Goal: Find contact information

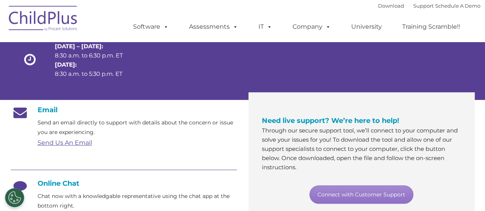
scroll to position [79, 0]
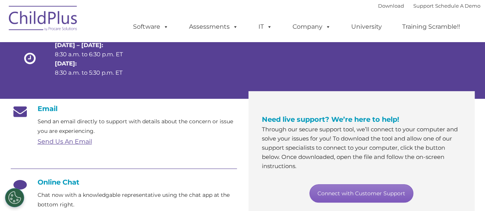
click at [384, 196] on link "Connect with Customer Support" at bounding box center [361, 193] width 104 height 18
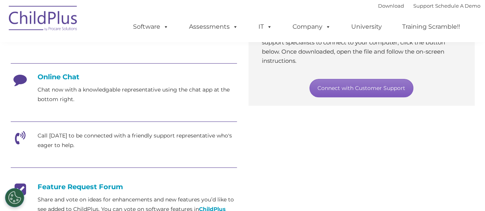
scroll to position [186, 0]
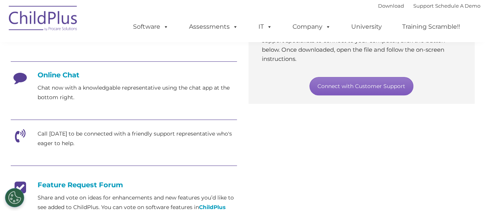
click at [389, 87] on link "Connect with Customer Support" at bounding box center [361, 86] width 104 height 18
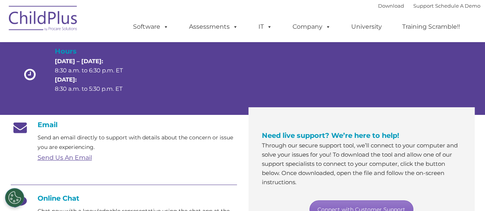
scroll to position [57, 0]
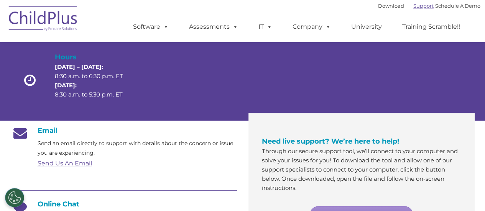
click at [418, 6] on link "Support" at bounding box center [423, 6] width 20 height 6
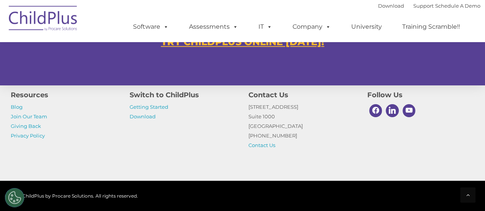
scroll to position [555, 0]
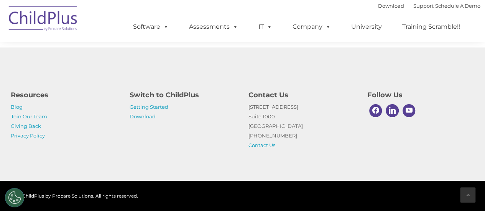
click at [465, 195] on div at bounding box center [467, 194] width 15 height 15
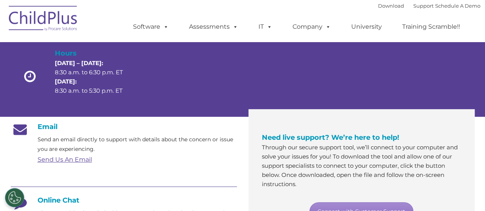
scroll to position [0, 0]
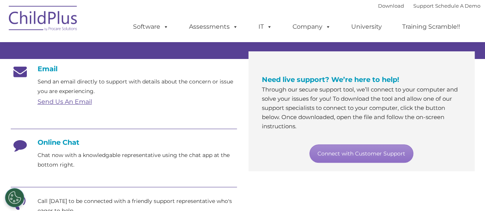
scroll to position [119, 0]
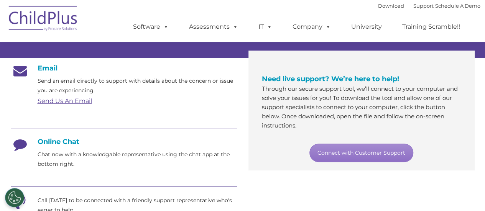
click at [21, 143] on icon at bounding box center [20, 147] width 19 height 19
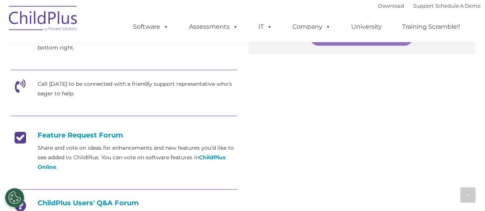
scroll to position [237, 0]
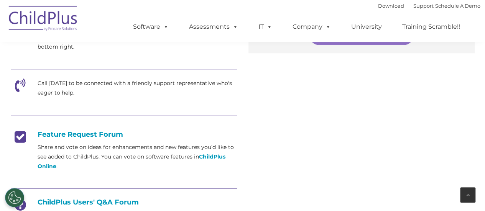
click at [470, 193] on div at bounding box center [467, 194] width 15 height 15
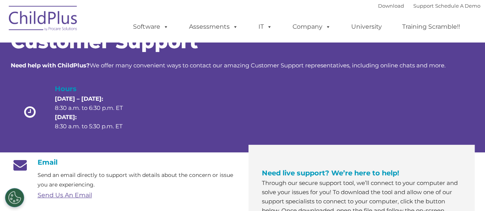
scroll to position [0, 0]
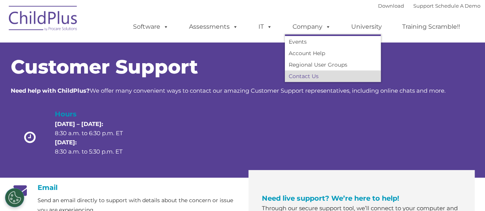
click at [306, 77] on link "Contact Us" at bounding box center [333, 75] width 96 height 11
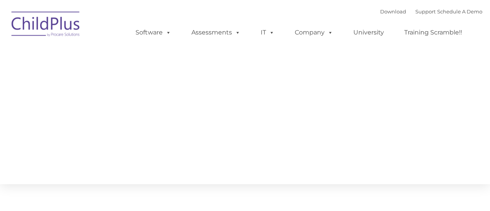
type input ""
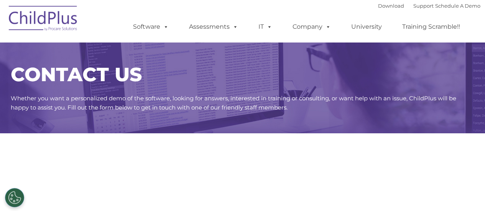
select select "MEDIUM"
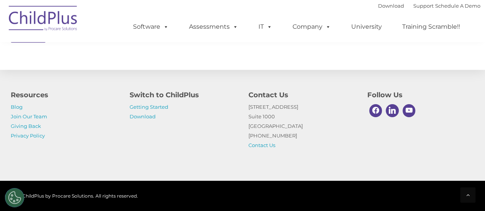
scroll to position [464, 0]
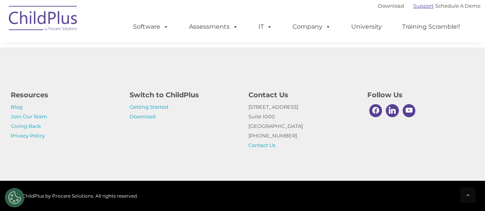
click at [413, 7] on link "Support" at bounding box center [423, 6] width 20 height 6
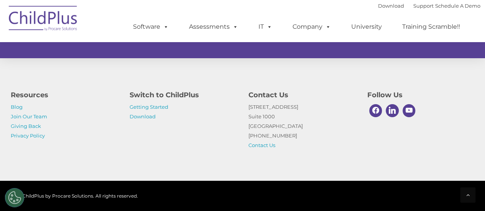
scroll to position [555, 0]
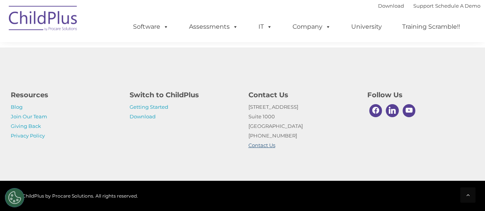
click at [269, 146] on link "Contact Us" at bounding box center [261, 145] width 27 height 6
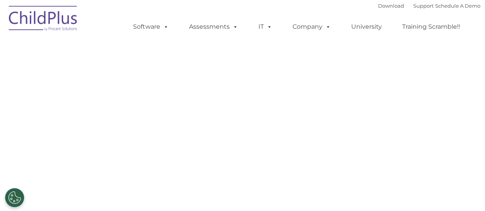
select select "MEDIUM"
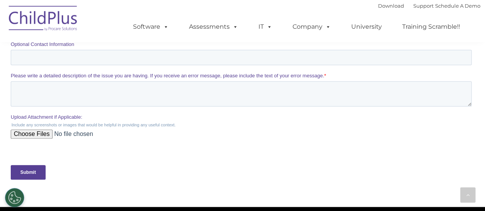
scroll to position [266, 0]
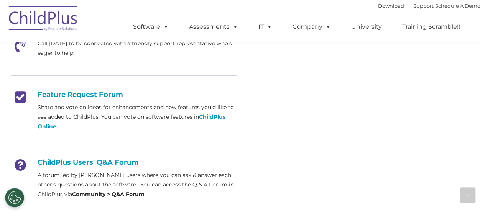
scroll to position [284, 0]
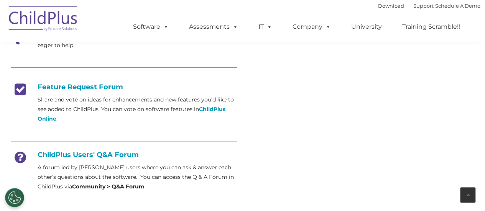
click at [466, 194] on icon at bounding box center [467, 194] width 3 height 5
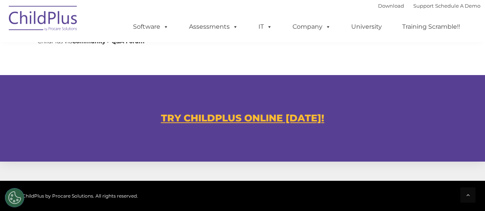
scroll to position [434, 0]
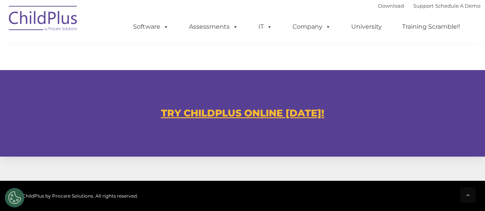
click at [247, 114] on u "TRY CHILDPLUS ONLINE [DATE]!" at bounding box center [242, 112] width 163 height 11
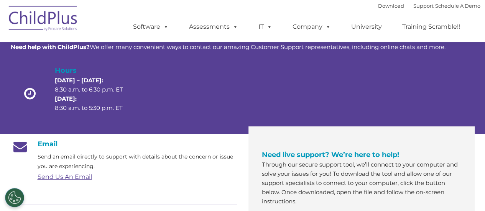
scroll to position [0, 0]
